Goal: Check status: Check status

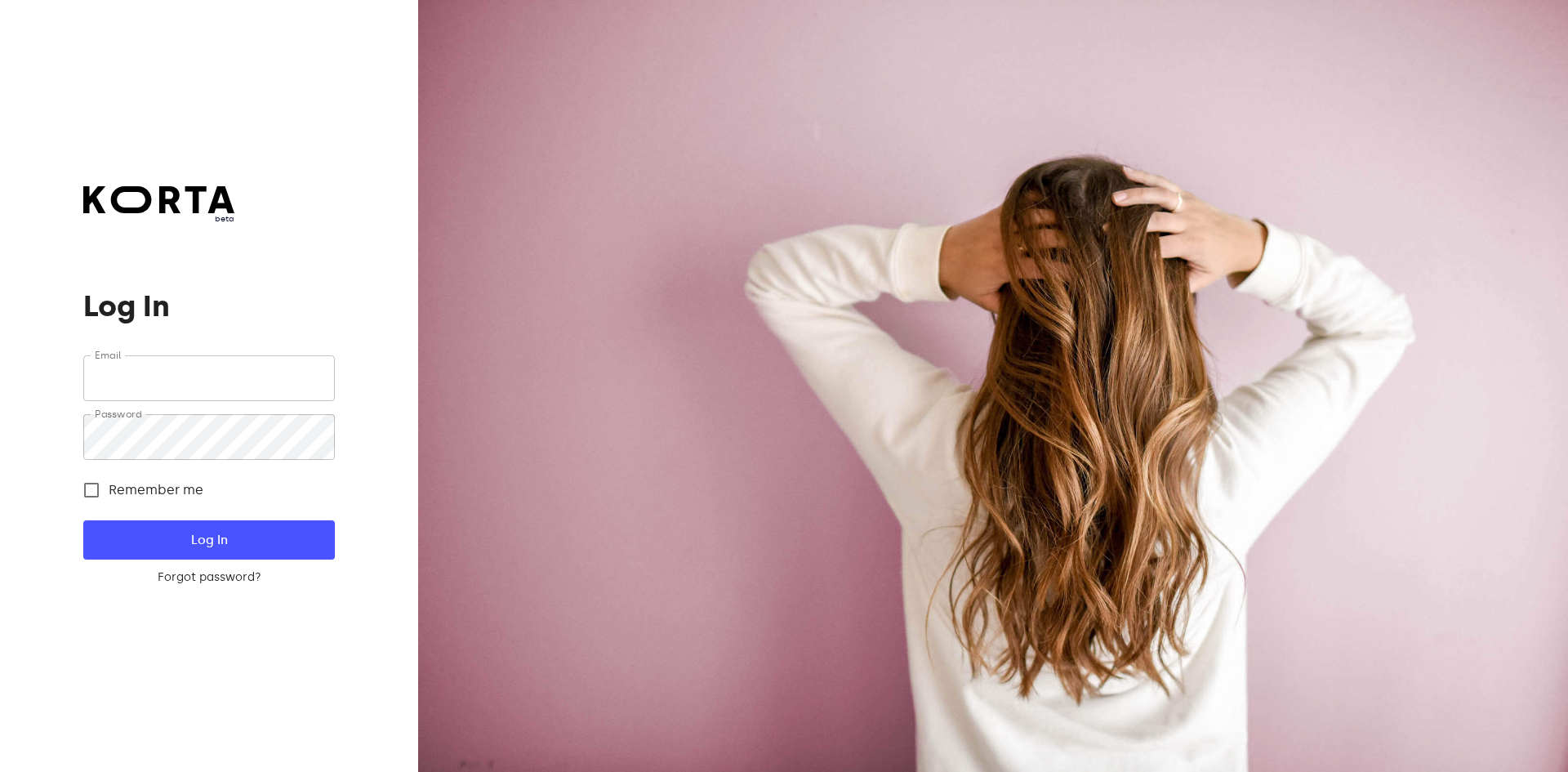
type input "[EMAIL_ADDRESS][DOMAIN_NAME]"
click at [285, 541] on span "Log In" at bounding box center [208, 540] width 199 height 21
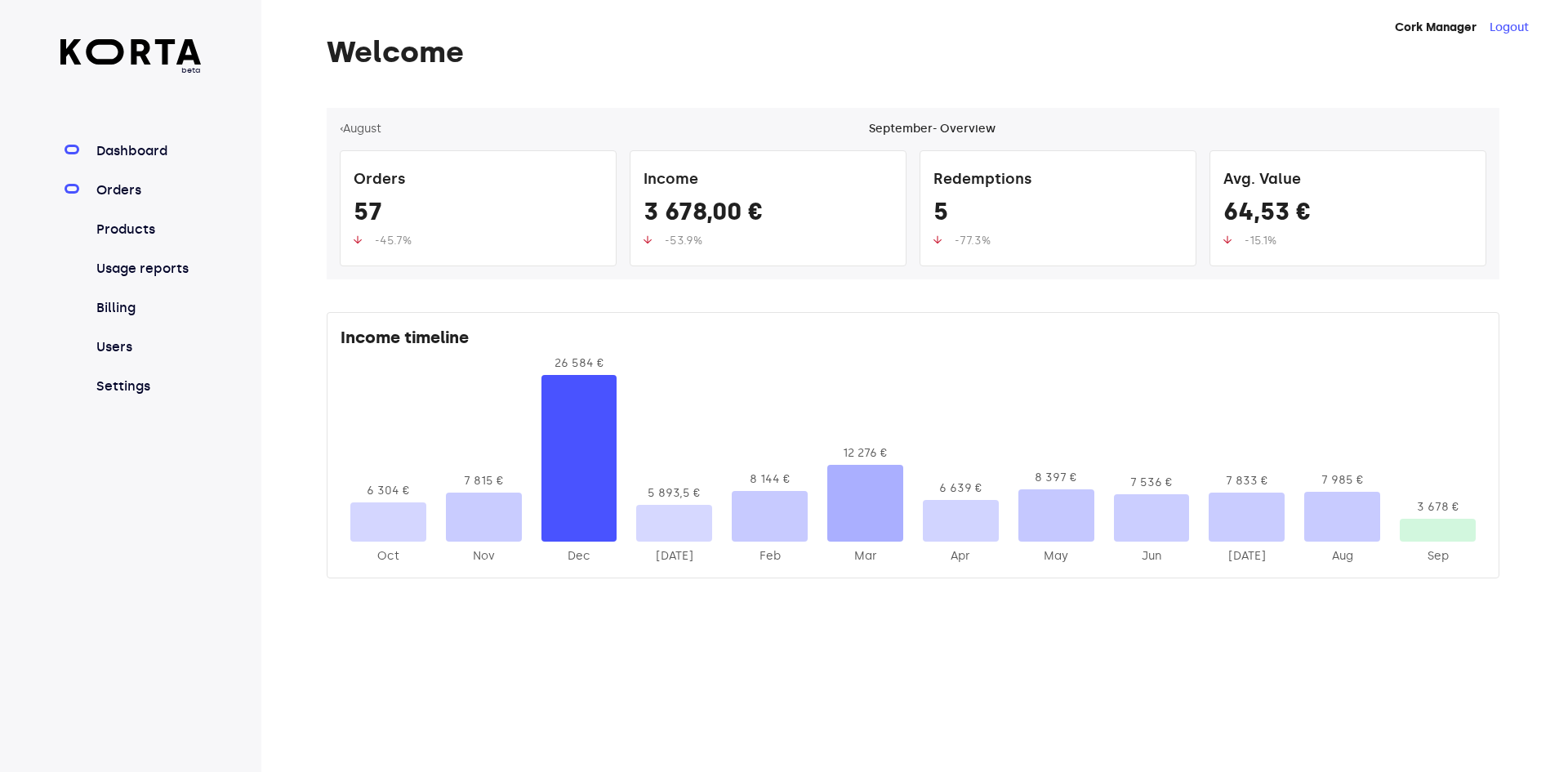
click at [139, 181] on link "Orders" at bounding box center [147, 190] width 108 height 20
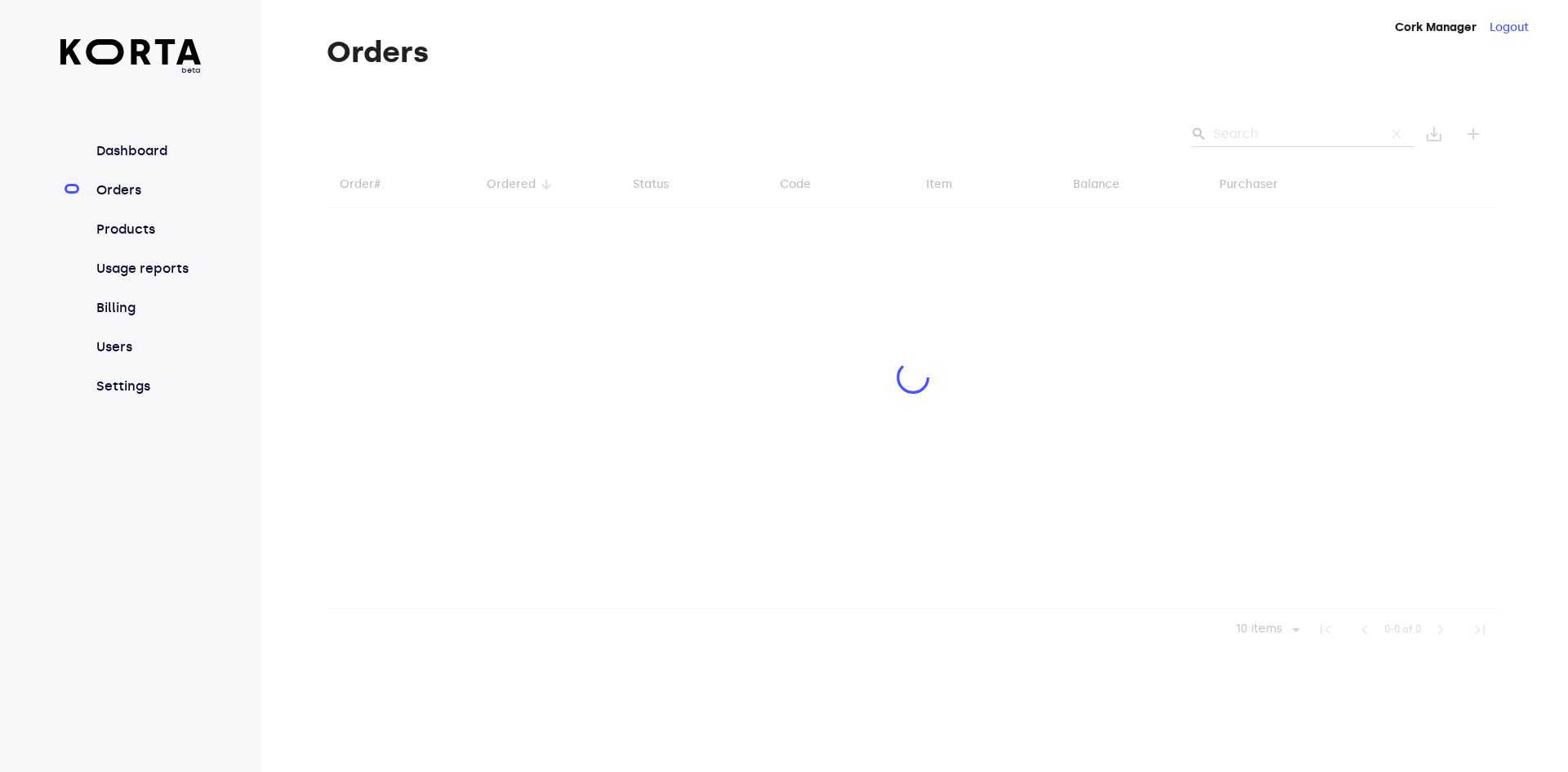
click at [1277, 126] on div at bounding box center [913, 379] width 1173 height 543
click at [1288, 131] on div at bounding box center [913, 379] width 1173 height 543
click at [1257, 139] on div at bounding box center [913, 379] width 1173 height 543
click at [1256, 127] on div at bounding box center [913, 379] width 1173 height 543
click at [1275, 134] on div at bounding box center [913, 379] width 1173 height 543
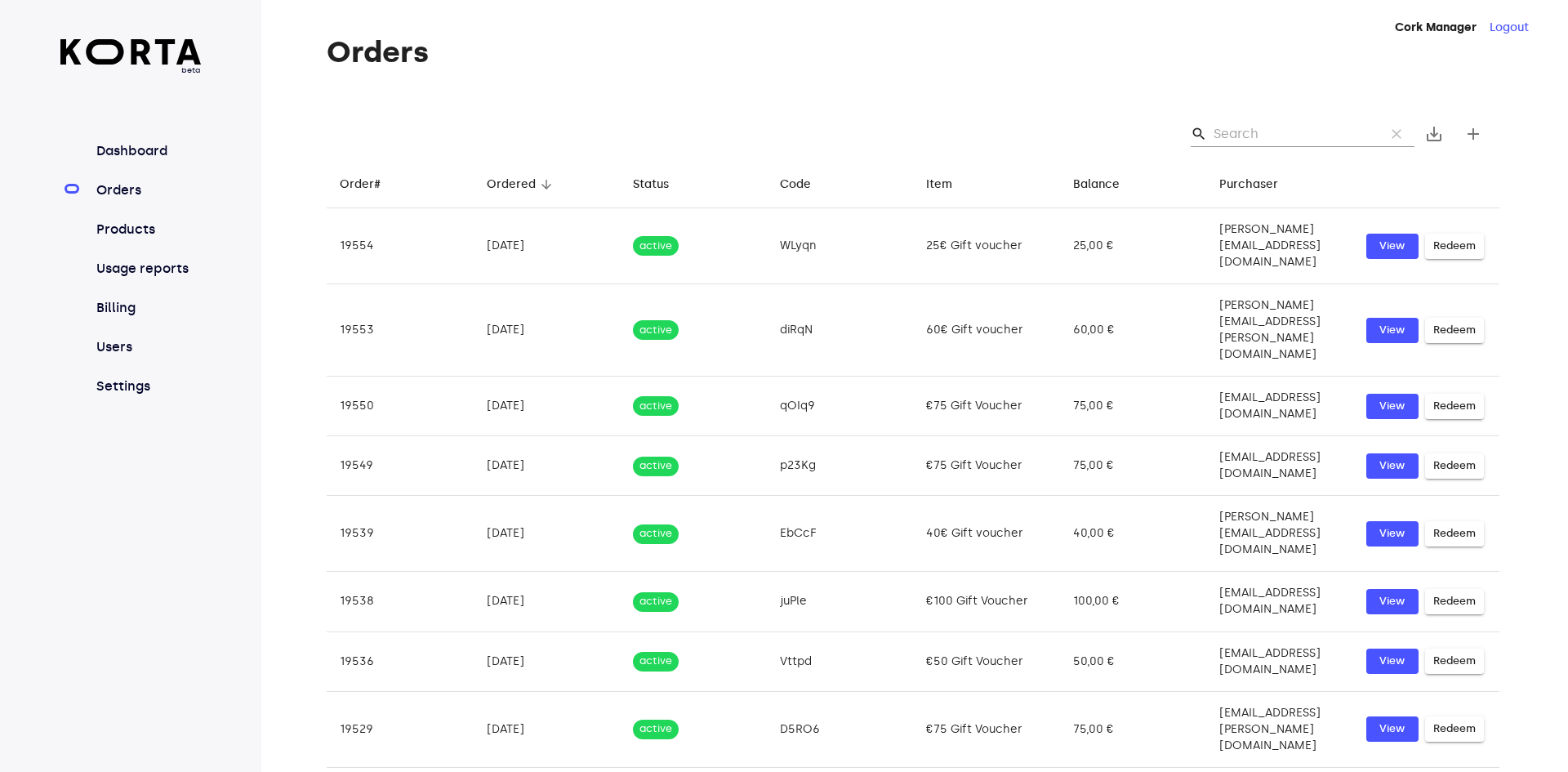
click at [1280, 126] on input "Search" at bounding box center [1292, 134] width 158 height 26
paste input "katytoneville"
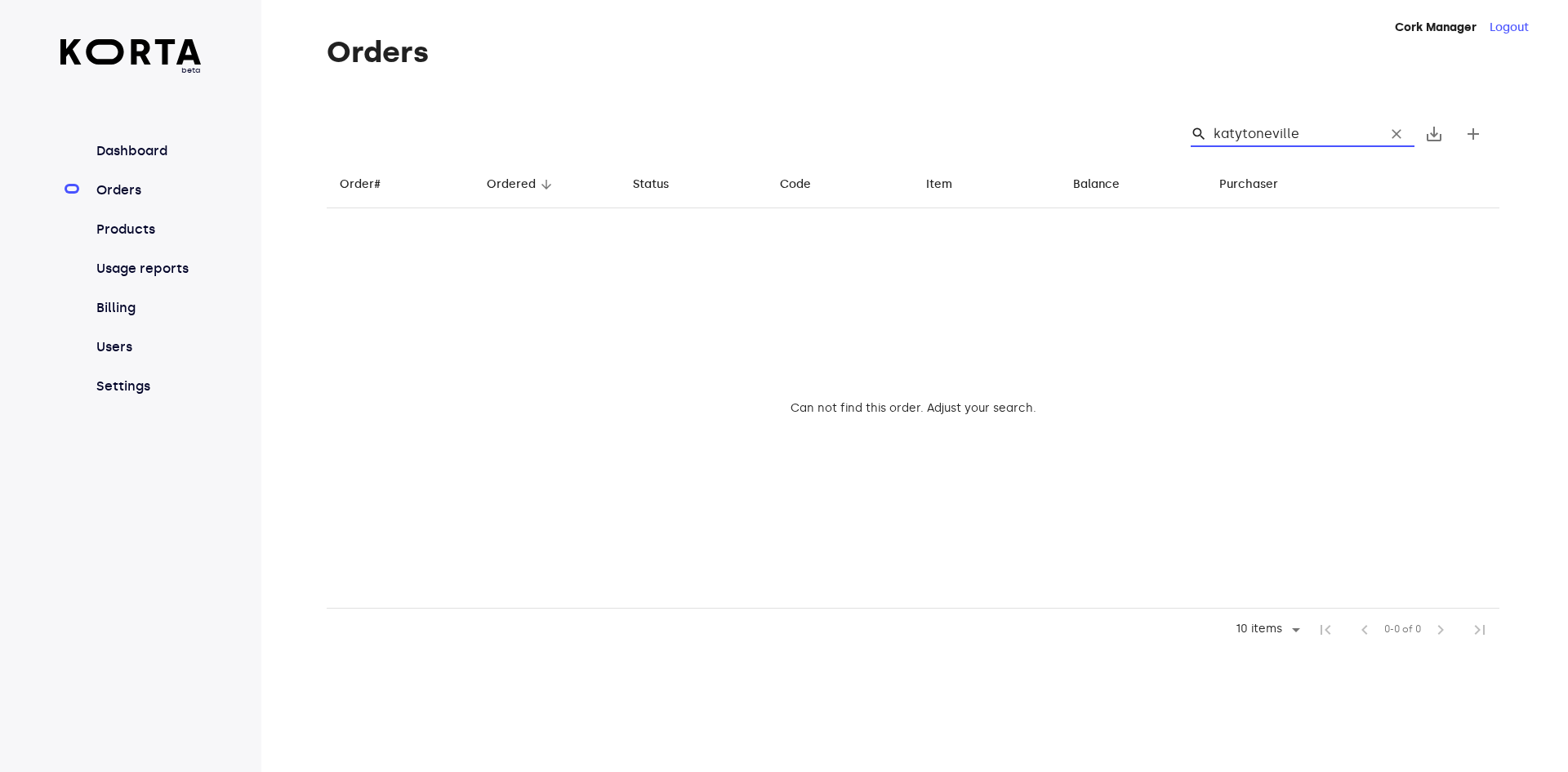
click at [1244, 133] on input "katytoneville" at bounding box center [1292, 134] width 158 height 26
click at [1263, 134] on input "katietoneville" at bounding box center [1292, 134] width 158 height 26
drag, startPoint x: 1315, startPoint y: 131, endPoint x: 1247, endPoint y: 135, distance: 68.1
click at [1247, 135] on input "[PERSON_NAME]" at bounding box center [1292, 134] width 158 height 26
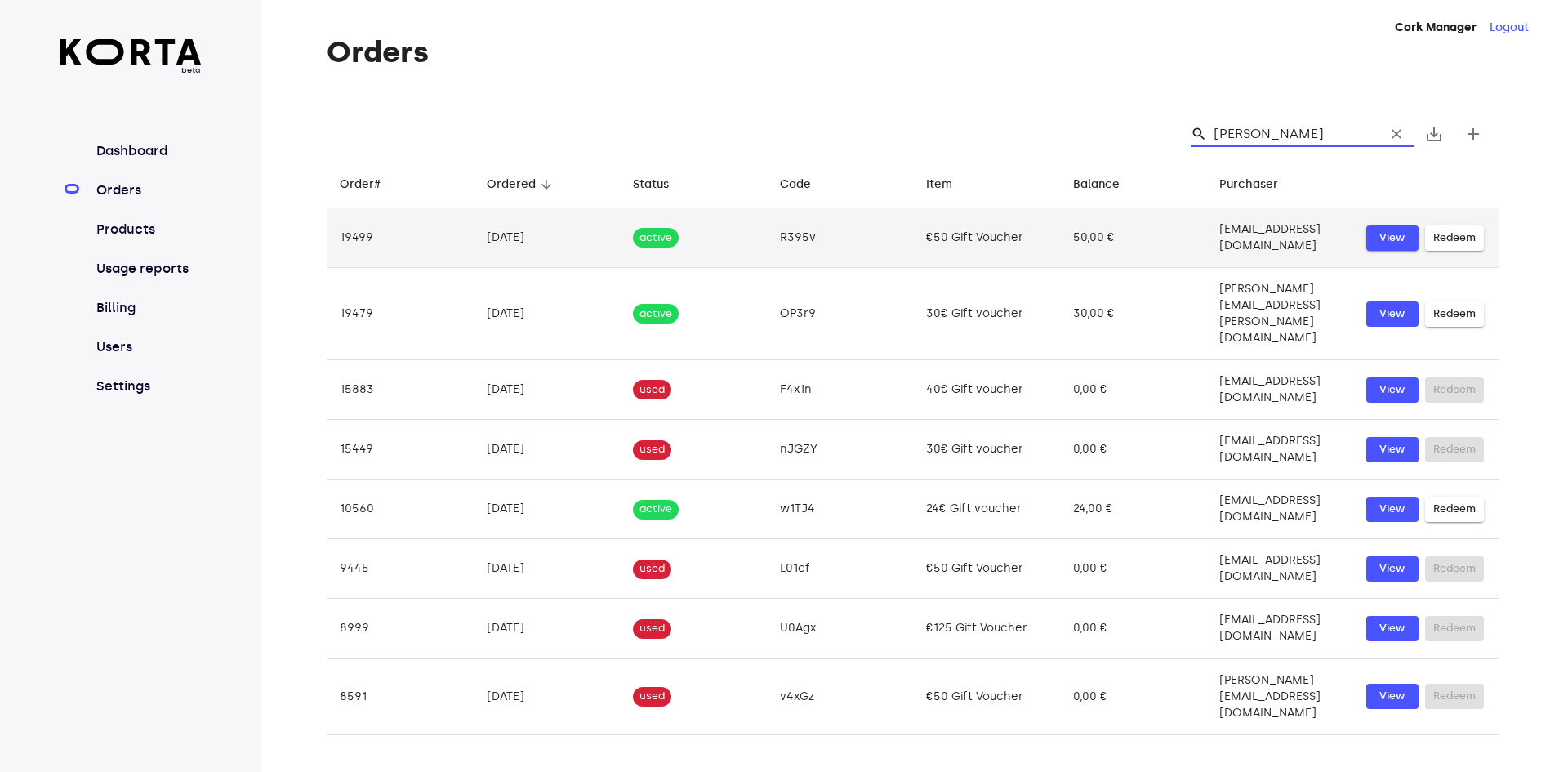
type input "[PERSON_NAME]"
click at [1388, 234] on span "View" at bounding box center [1393, 238] width 36 height 19
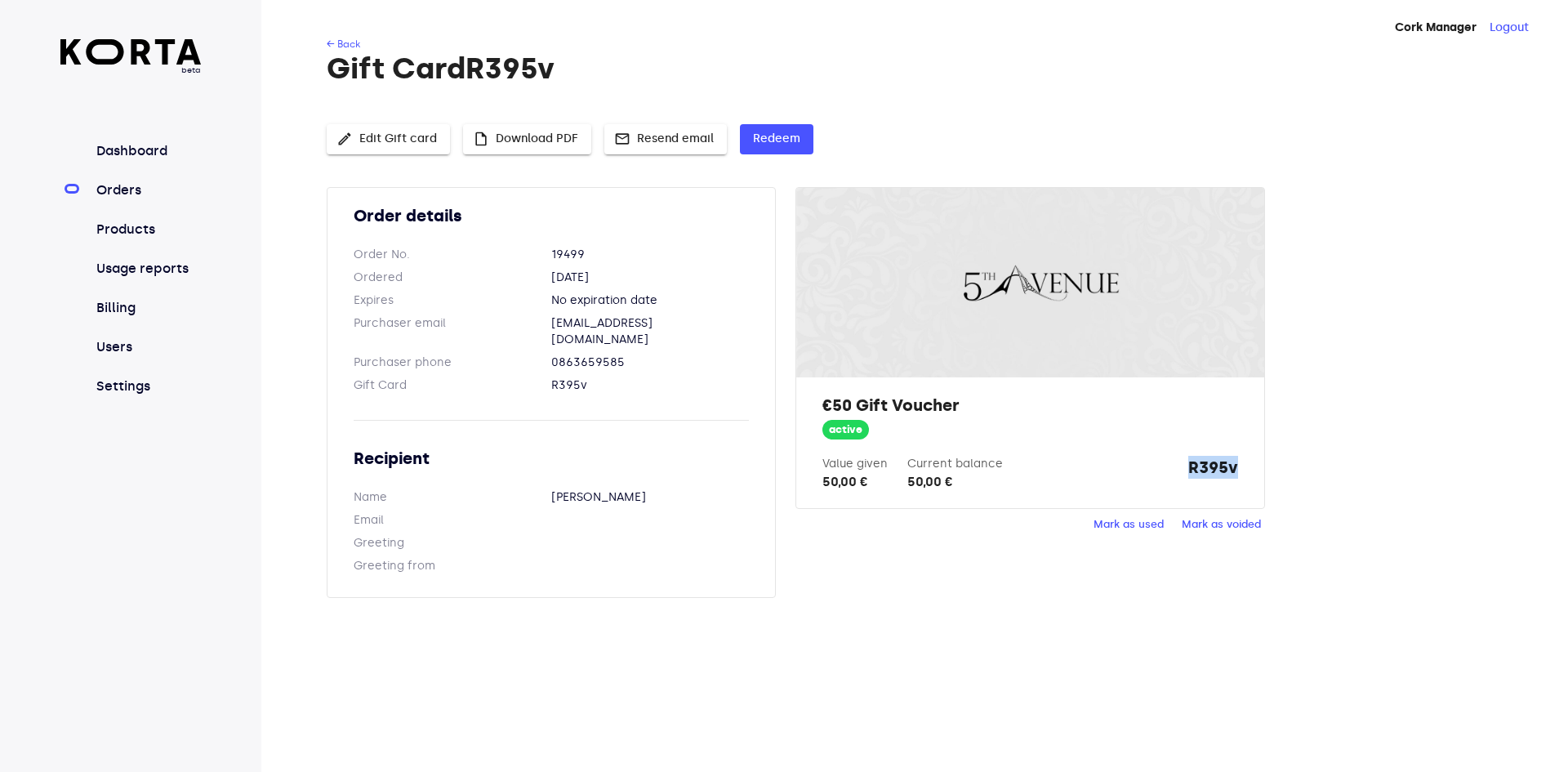
drag, startPoint x: 1177, startPoint y: 468, endPoint x: 1265, endPoint y: 462, distance: 88.2
click at [1265, 462] on div "Order details Order No. 19499 Ordered [DATE] Expires No expiration date Purchas…" at bounding box center [913, 402] width 1173 height 431
copy strong "R395v"
